Goal: Transaction & Acquisition: Purchase product/service

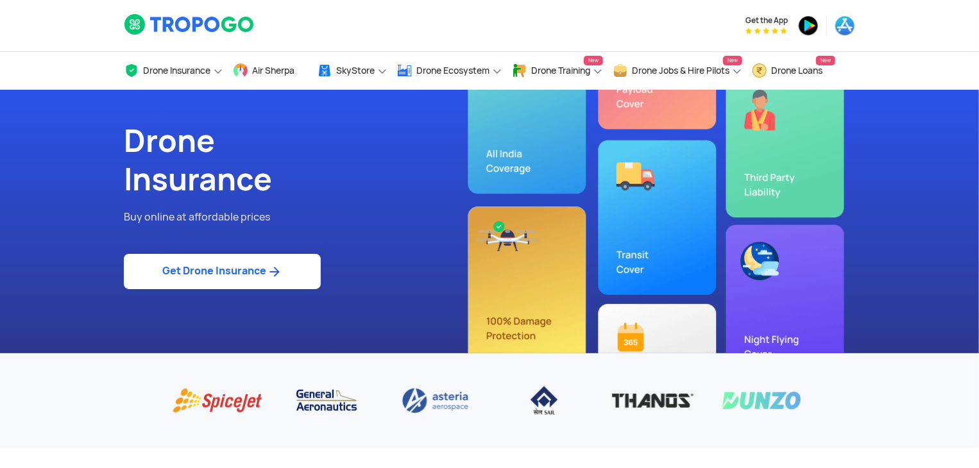
click at [303, 280] on link "Get Drone Insurance" at bounding box center [222, 271] width 197 height 35
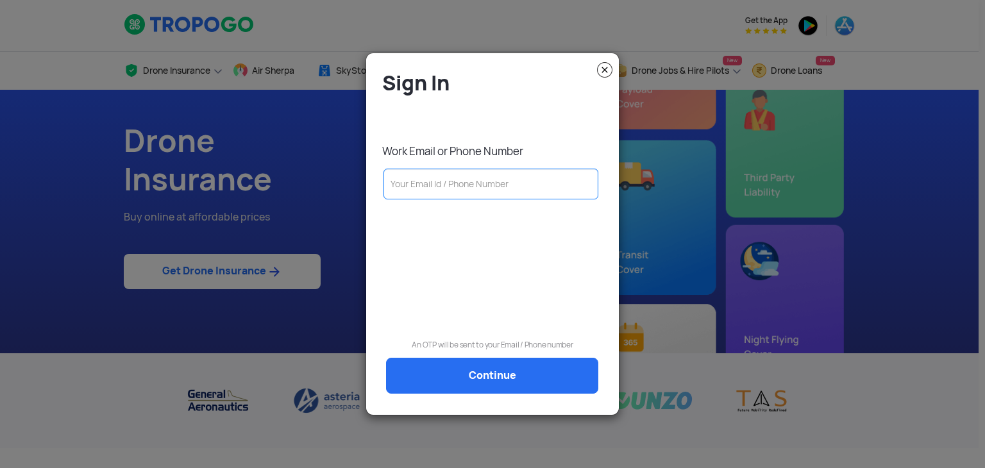
click at [487, 198] on input "text" at bounding box center [491, 184] width 215 height 31
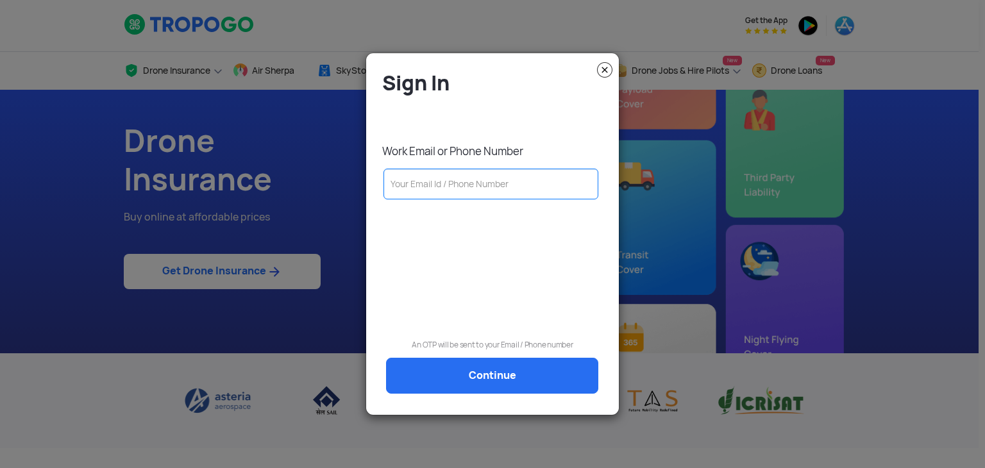
type input "[EMAIL_ADDRESS][PERSON_NAME][DOMAIN_NAME]"
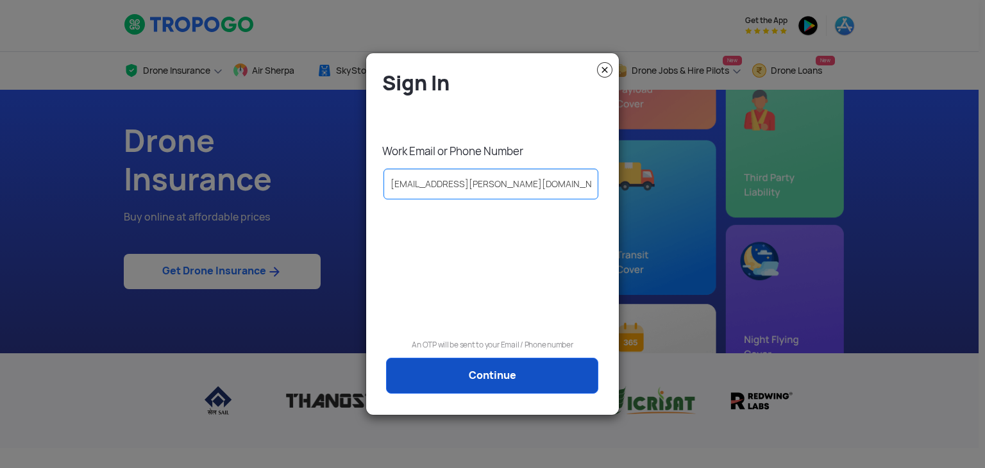
click at [466, 367] on link "Continue" at bounding box center [492, 376] width 212 height 36
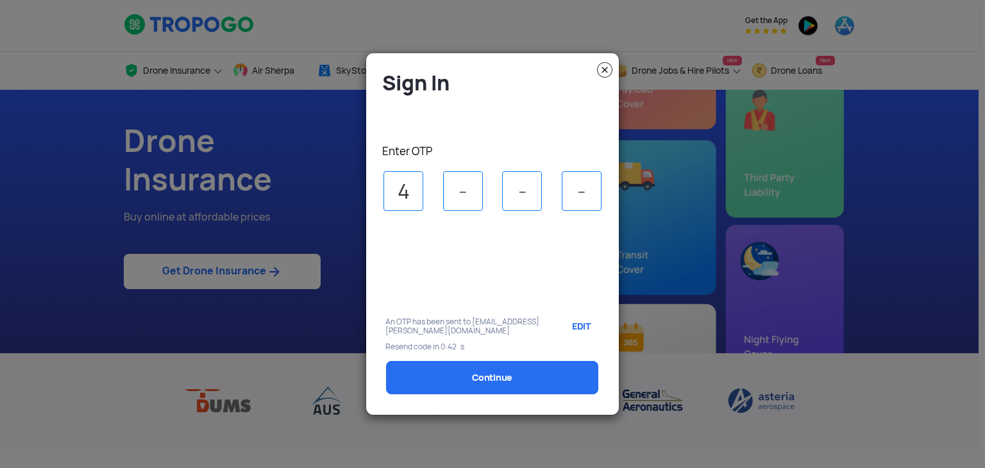
type input "4"
type input "3"
type input "5"
type input "2"
select select "1000000"
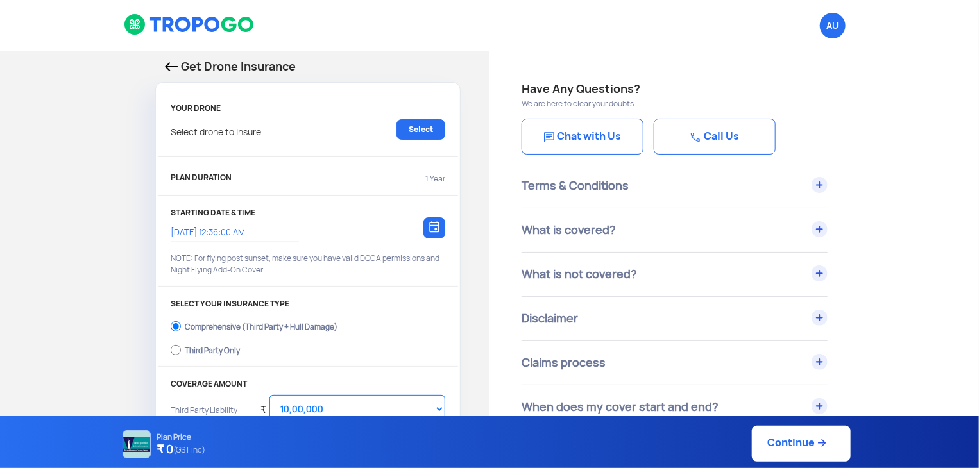
click at [668, 274] on div "What is not covered?" at bounding box center [674, 275] width 306 height 44
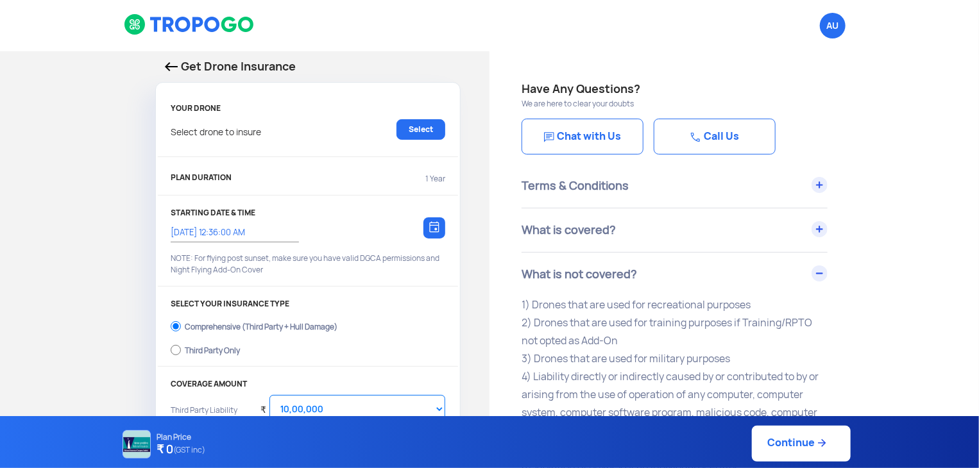
click at [668, 274] on div "What is not covered?" at bounding box center [674, 275] width 306 height 44
